Goal: Find specific fact: Find specific fact

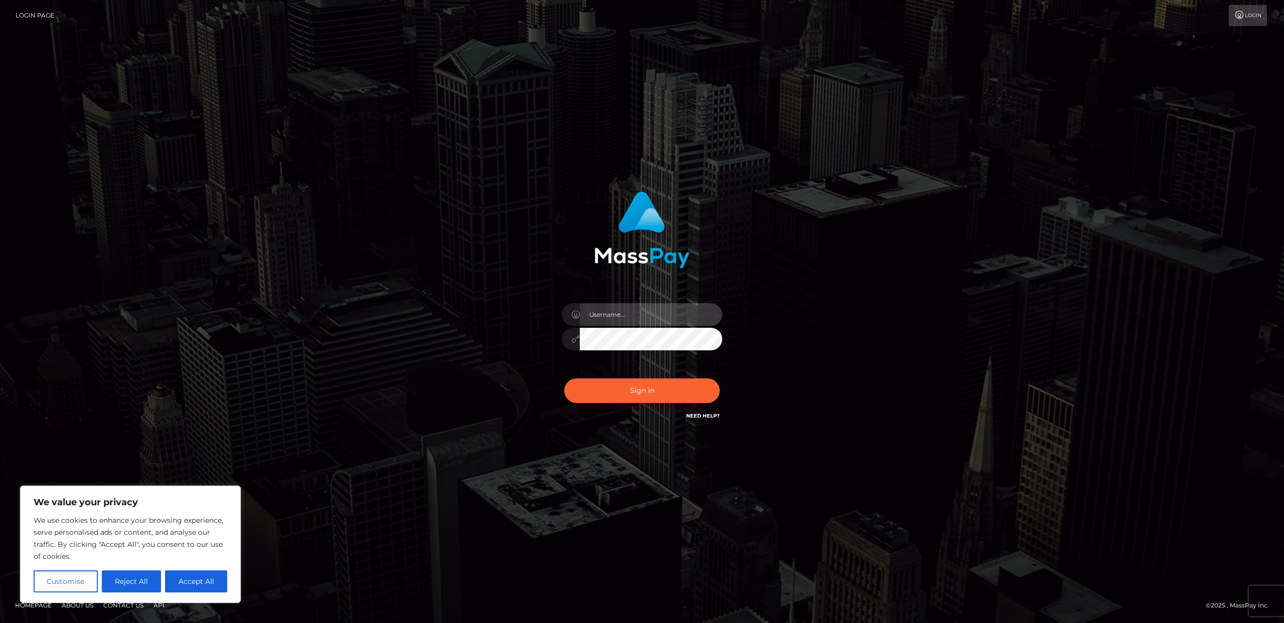
type input "Areg"
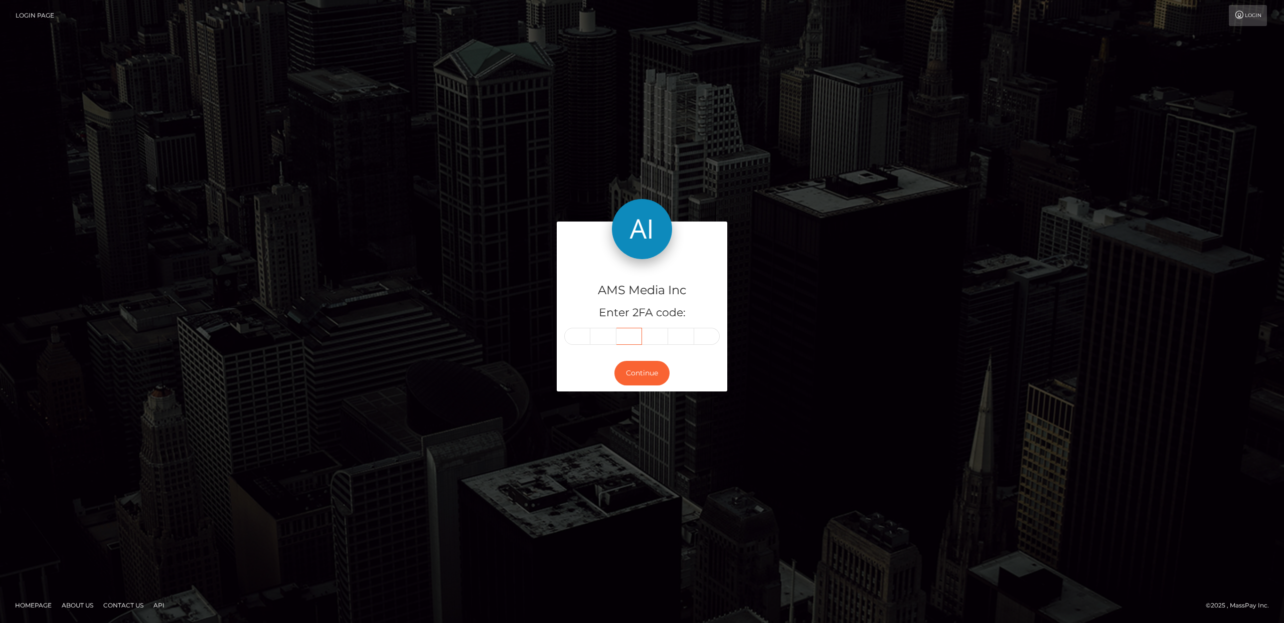
type input "013052"
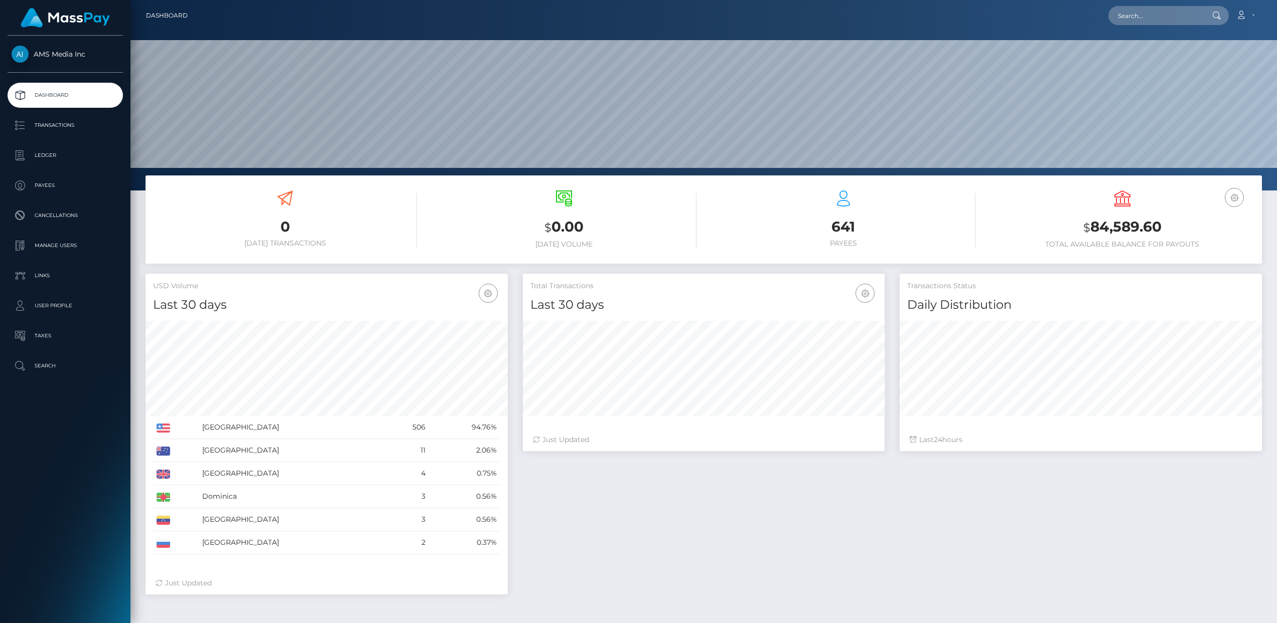
scroll to position [191, 1146]
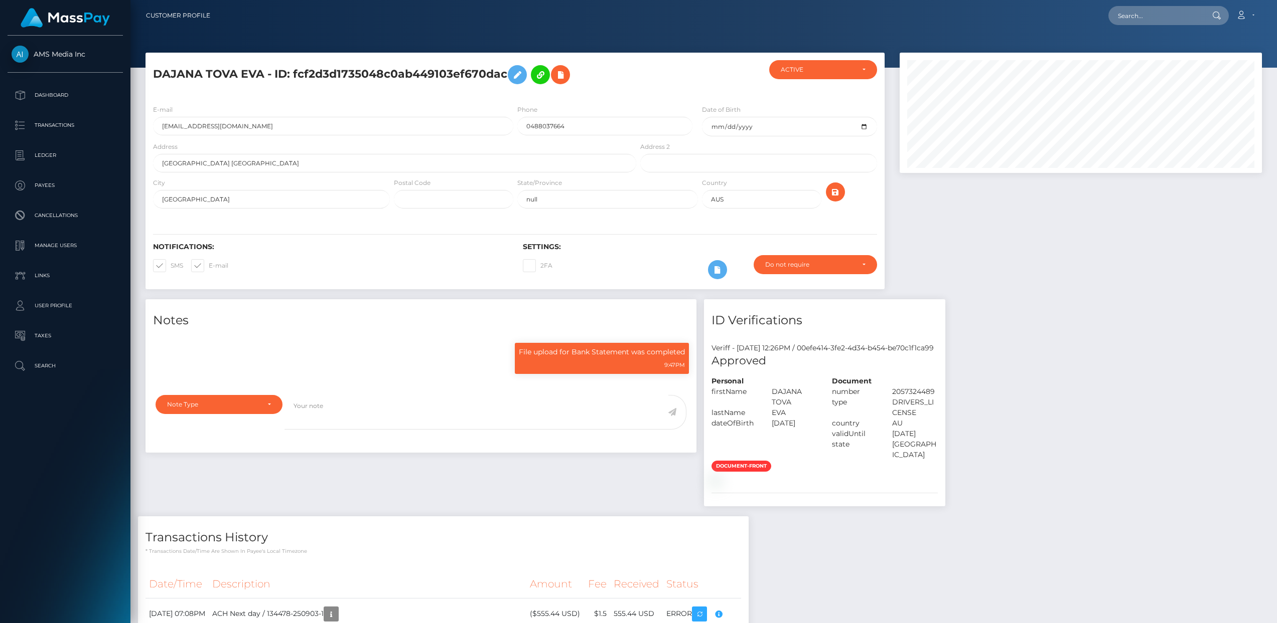
scroll to position [120, 362]
drag, startPoint x: 500, startPoint y: 74, endPoint x: 274, endPoint y: 82, distance: 225.4
click at [274, 82] on h5 "DAJANA TOVA EVA - ID: fcf2d3d1735048c0ab449103ef670dac" at bounding box center [392, 74] width 478 height 29
copy h5 "ID: fcf2d3d1735048c0ab449103ef670da"
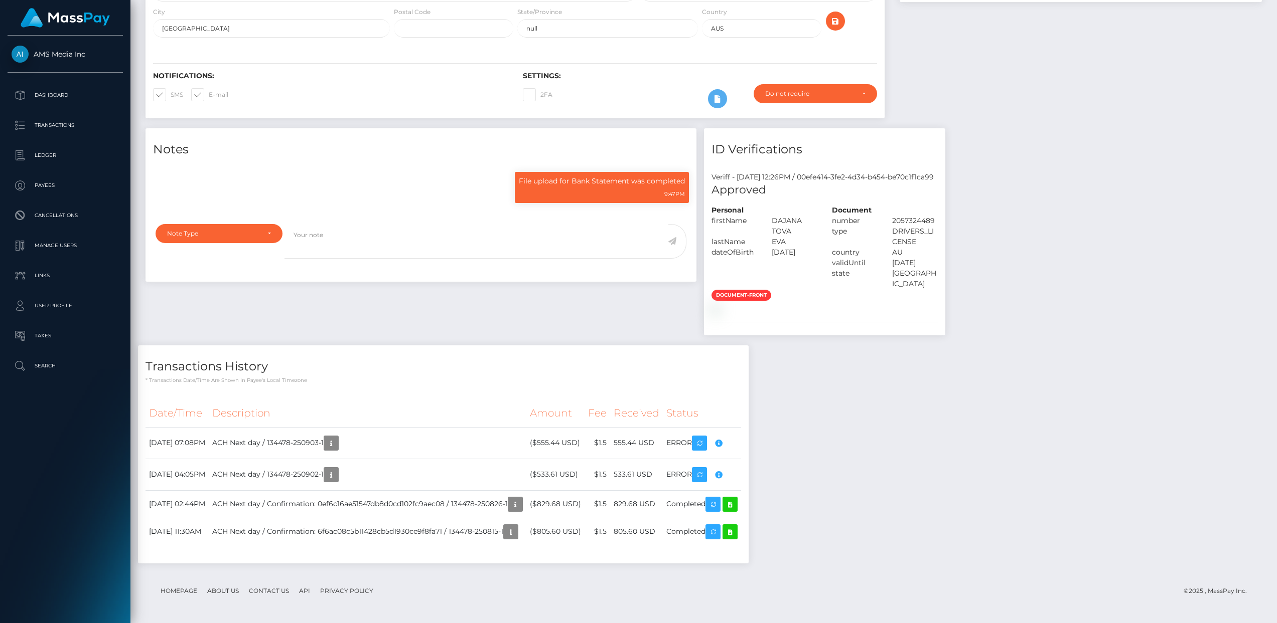
scroll to position [0, 0]
